Goal: Information Seeking & Learning: Learn about a topic

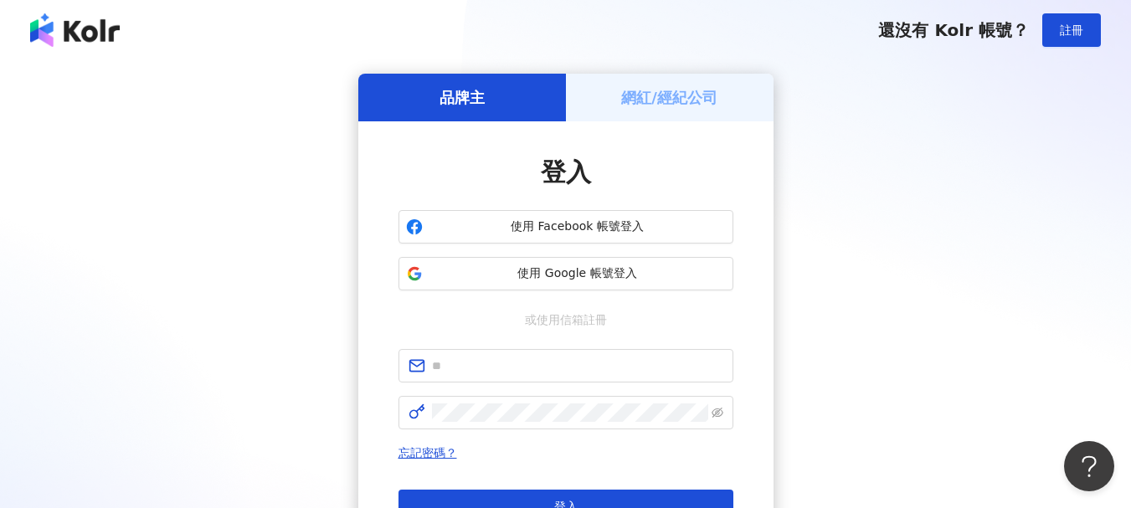
click at [532, 277] on span "使用 Google 帳號登入" at bounding box center [578, 273] width 296 height 17
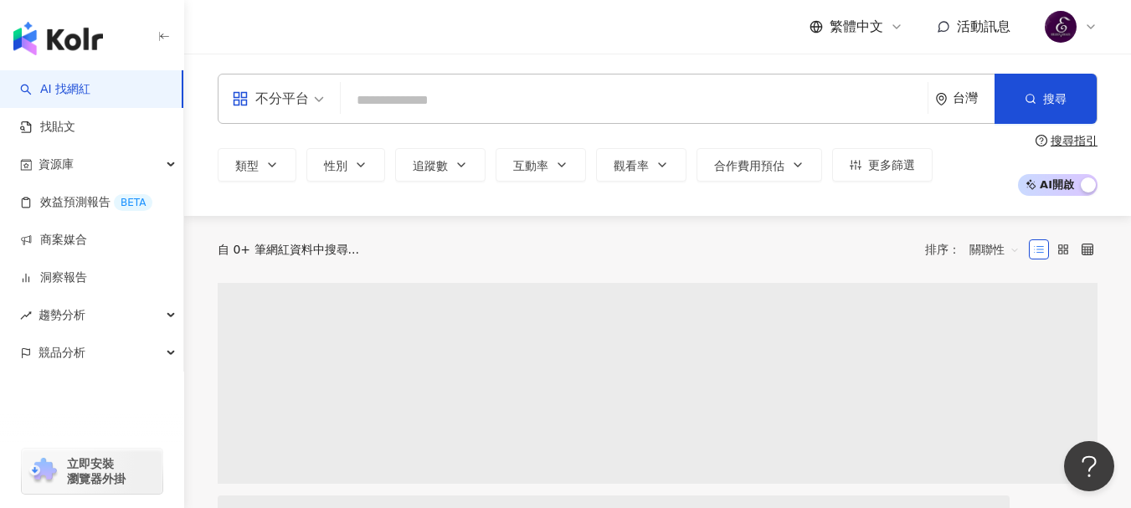
click at [383, 90] on input "search" at bounding box center [634, 101] width 574 height 32
type input "*********"
click at [1058, 111] on button "搜尋" at bounding box center [1046, 99] width 102 height 50
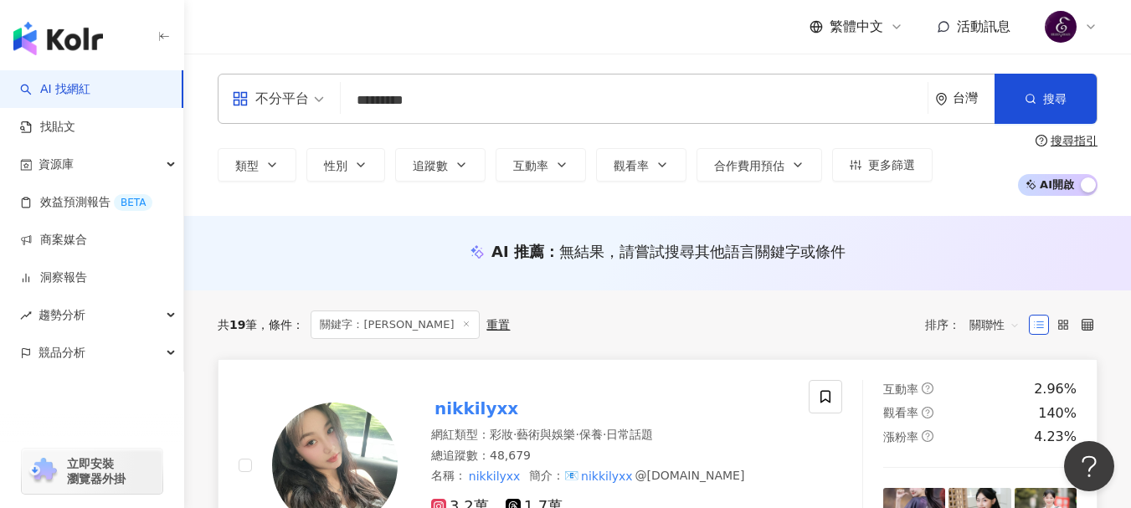
click at [497, 400] on mark "nikkilyxx" at bounding box center [476, 408] width 90 height 27
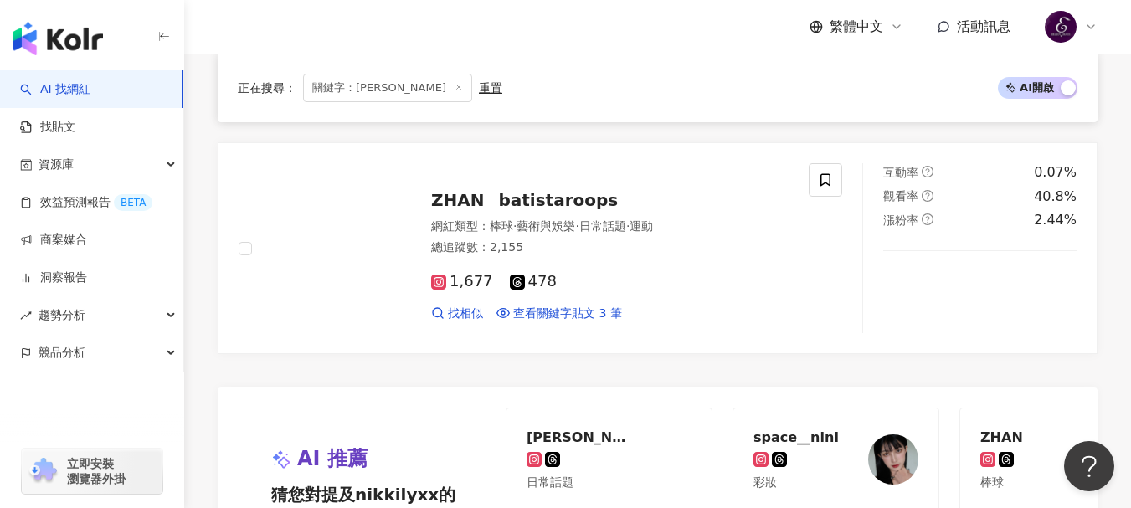
scroll to position [2763, 0]
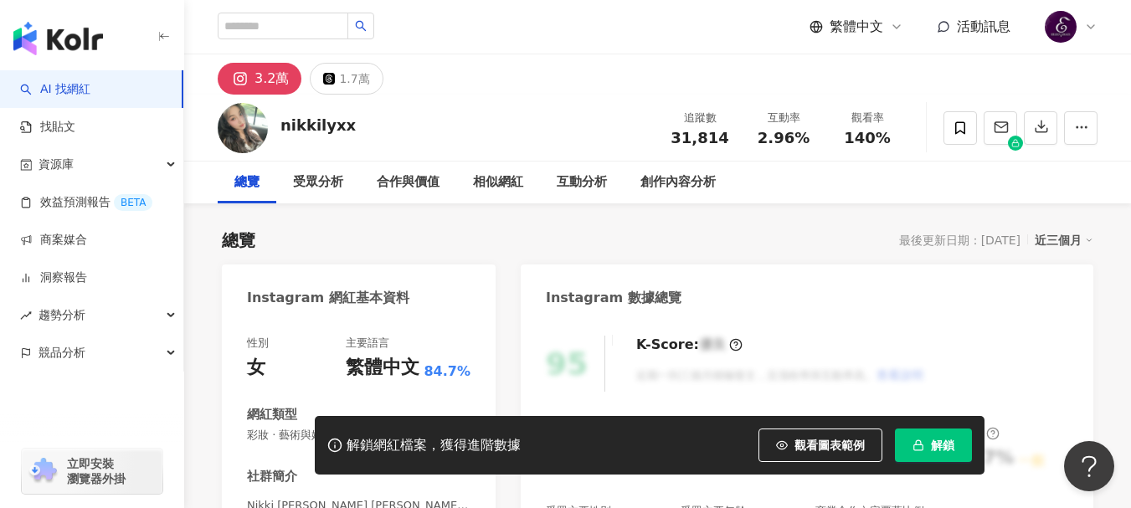
click at [954, 447] on button "解鎖" at bounding box center [933, 445] width 77 height 33
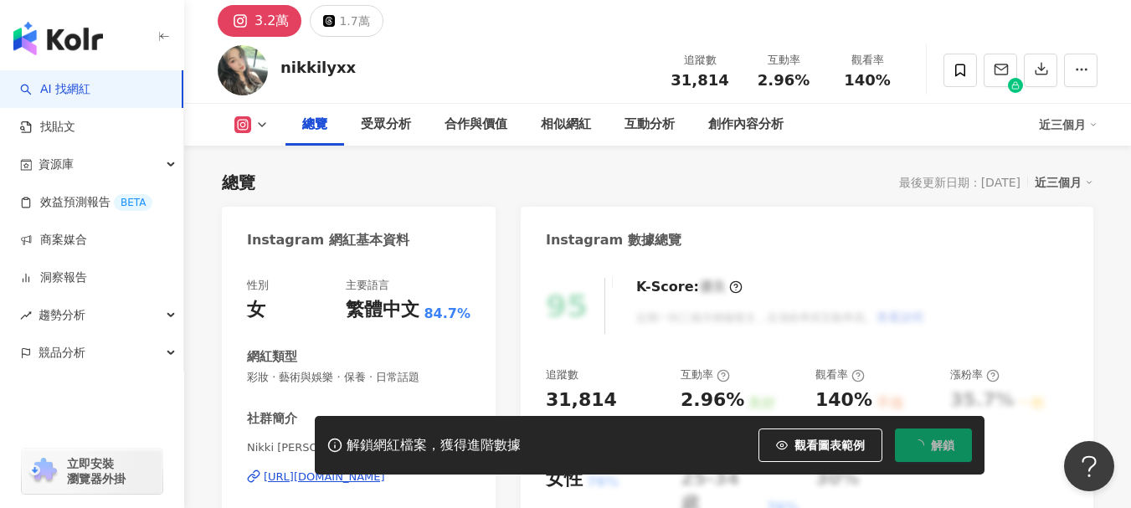
scroll to position [251, 0]
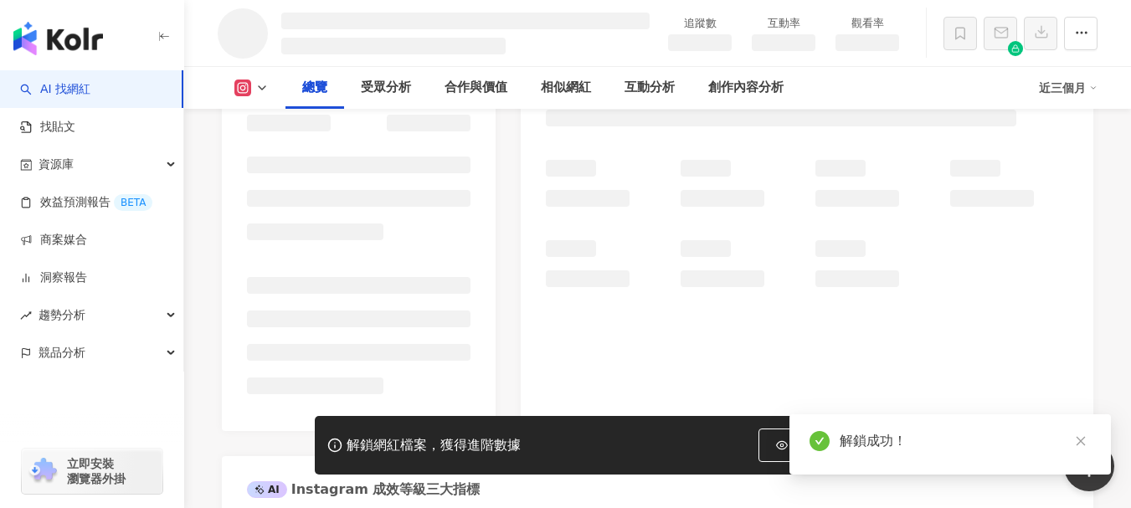
drag, startPoint x: 605, startPoint y: 214, endPoint x: 548, endPoint y: 207, distance: 57.4
click at [548, 207] on div at bounding box center [807, 223] width 522 height 127
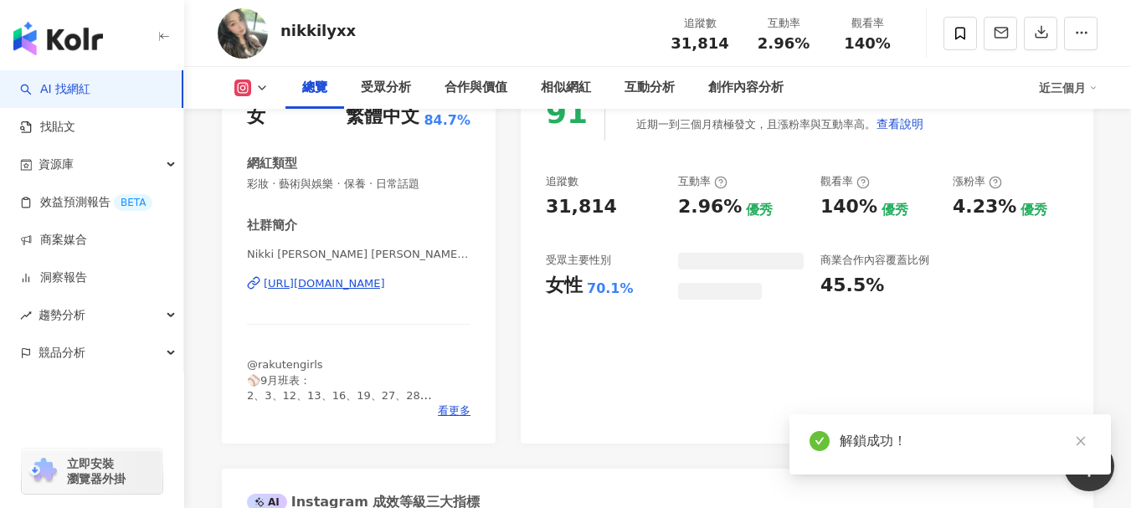
click at [543, 206] on div "91 K-Score : 優良 近期一到三個月積極發文，且漲粉率與互動率高。 查看說明 追蹤數 31,814 互動率 2.96% 優秀 觀看率 140% 優秀…" at bounding box center [807, 256] width 573 height 376
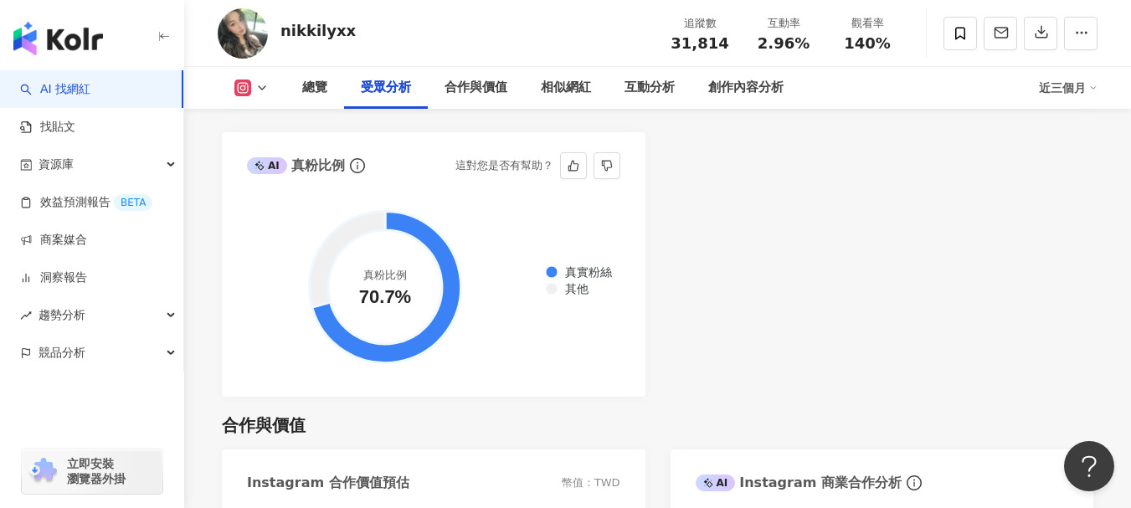
scroll to position [2009, 0]
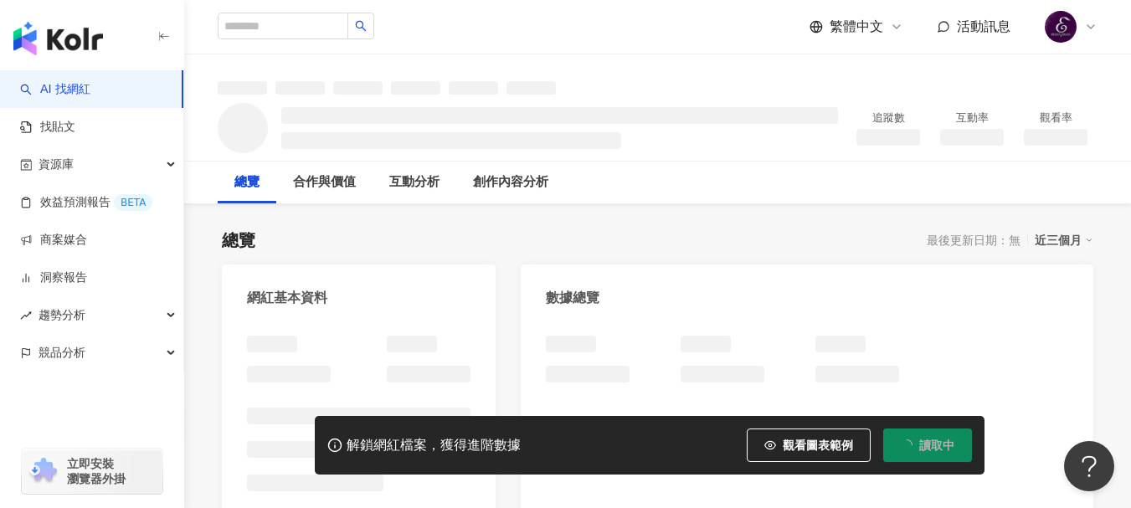
scroll to position [167, 0]
